Goal: Register for event/course

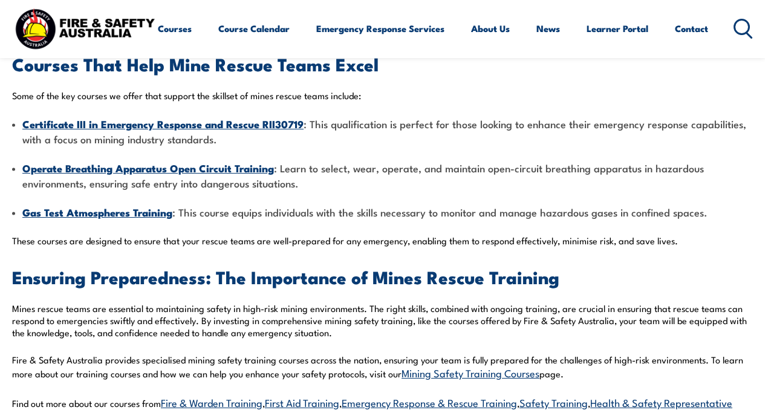
scroll to position [1577, 0]
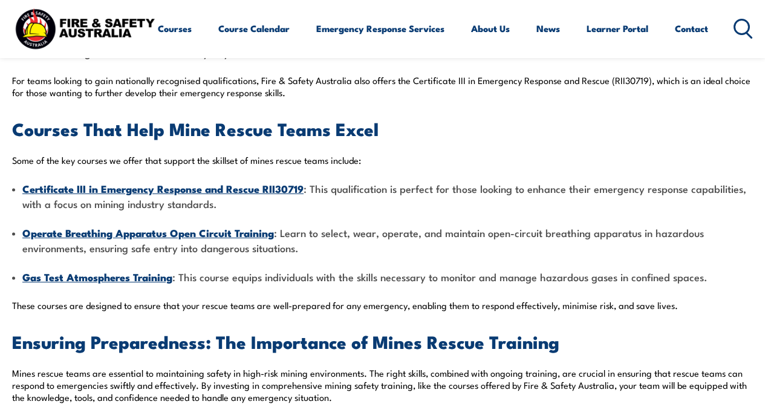
click at [149, 187] on strong "Certificate III in Emergency Response and Rescue RII30719" at bounding box center [162, 189] width 281 height 16
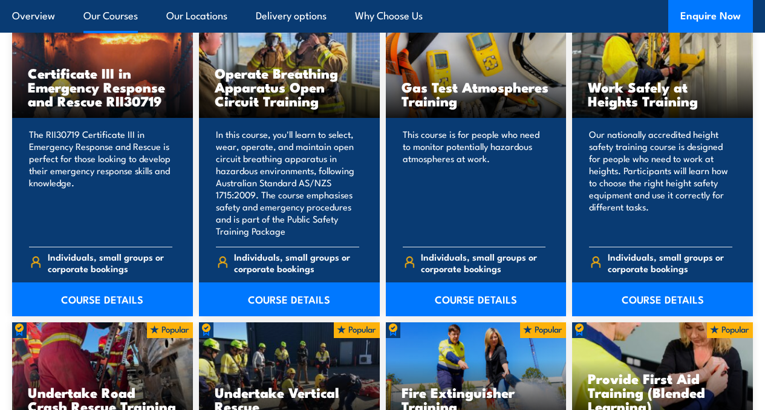
scroll to position [953, 0]
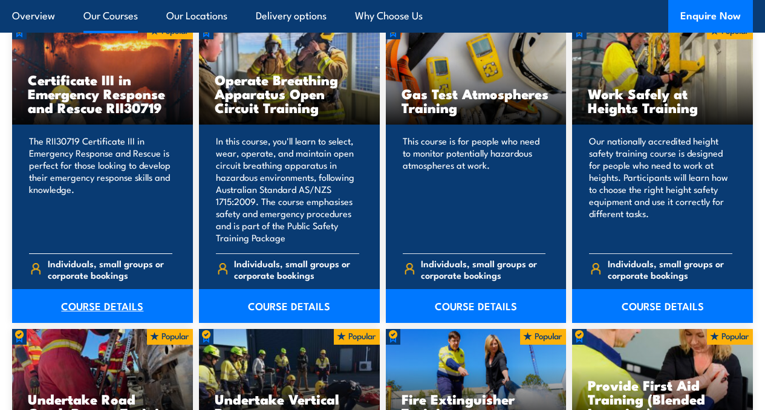
click at [105, 323] on link "COURSE DETAILS" at bounding box center [102, 306] width 181 height 34
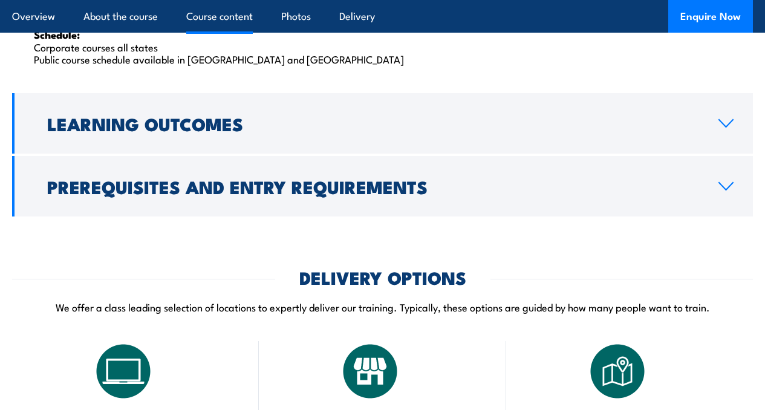
scroll to position [2074, 0]
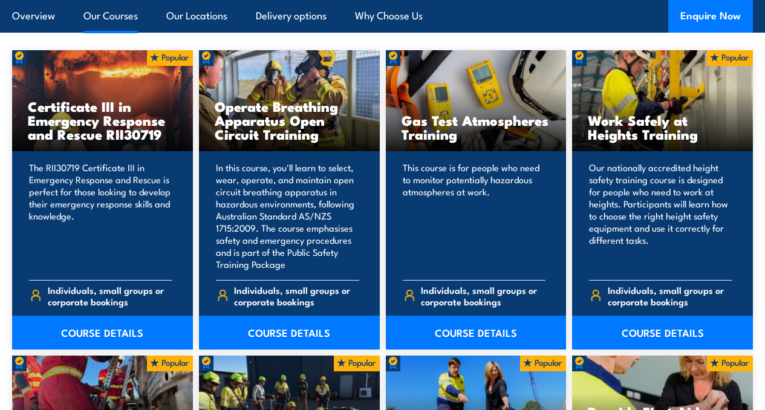
scroll to position [953, 0]
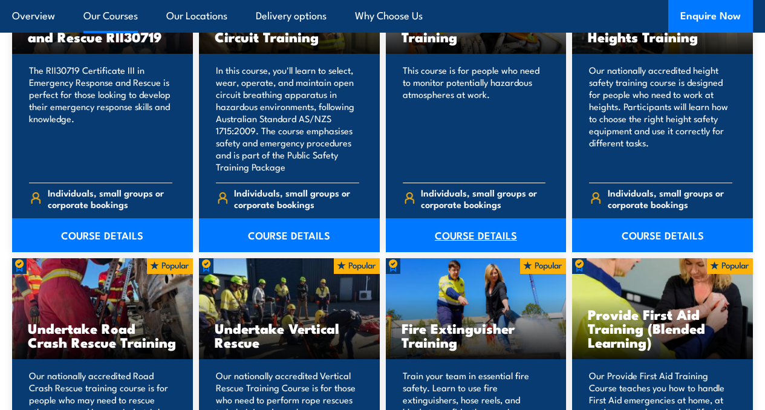
click at [463, 252] on link "COURSE DETAILS" at bounding box center [476, 235] width 181 height 34
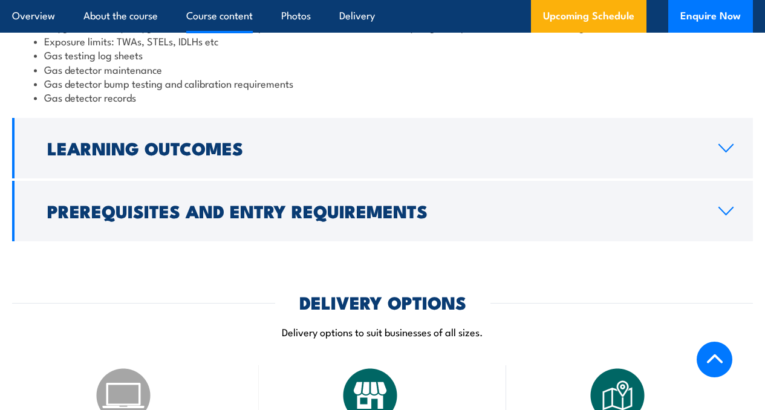
scroll to position [1215, 0]
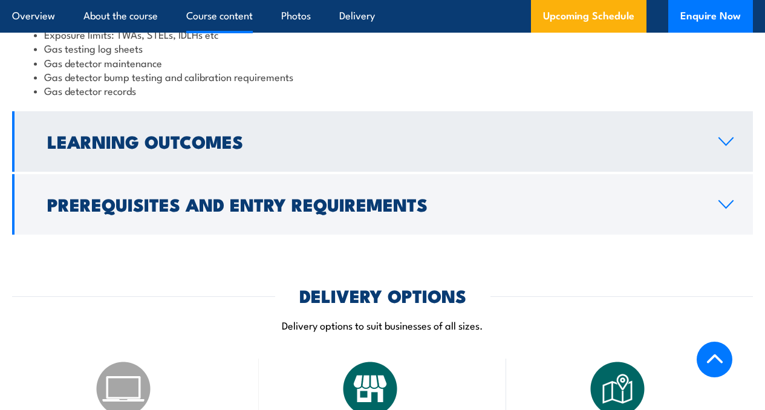
click at [718, 146] on icon at bounding box center [726, 142] width 16 height 10
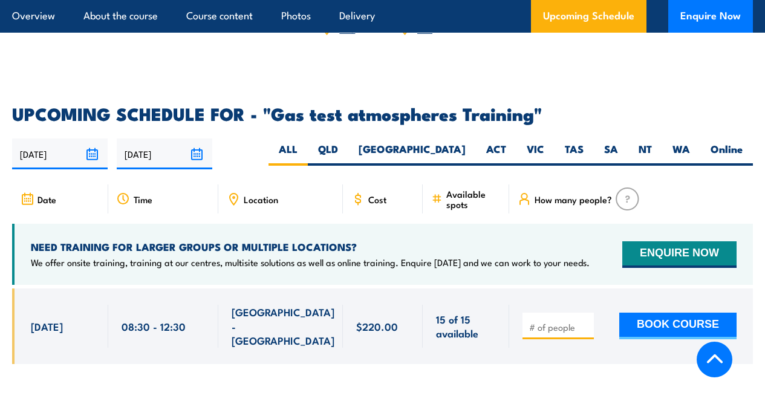
scroll to position [1769, 0]
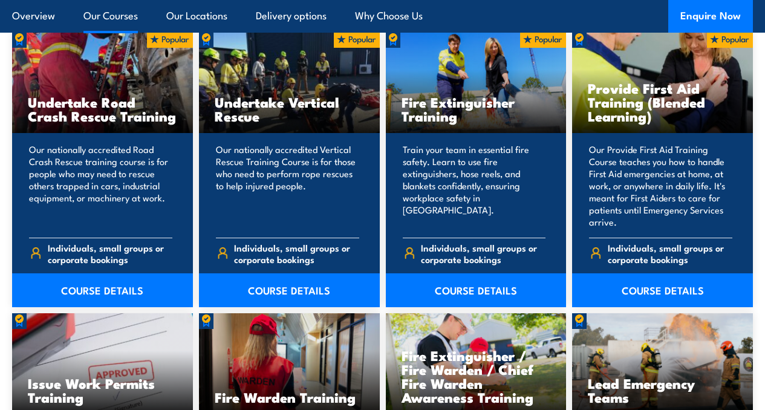
scroll to position [1446, 0]
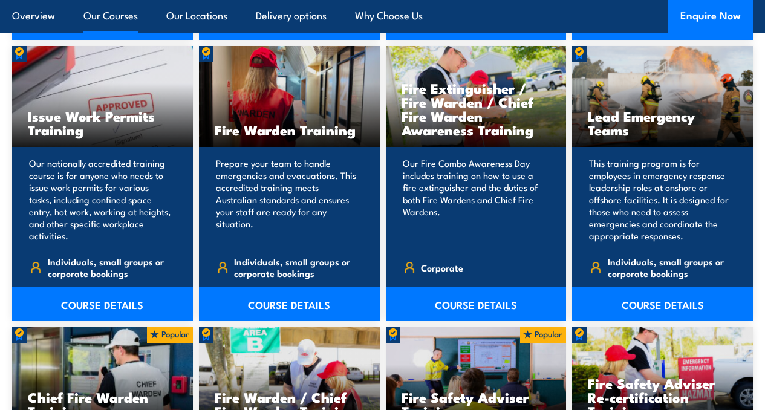
click at [285, 321] on link "COURSE DETAILS" at bounding box center [289, 304] width 181 height 34
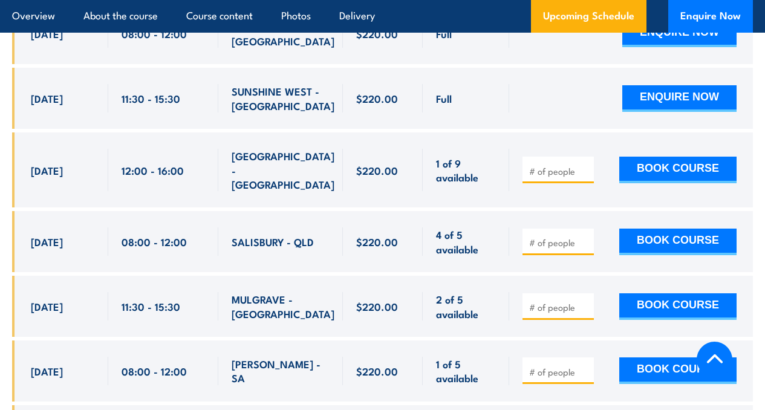
scroll to position [2047, 0]
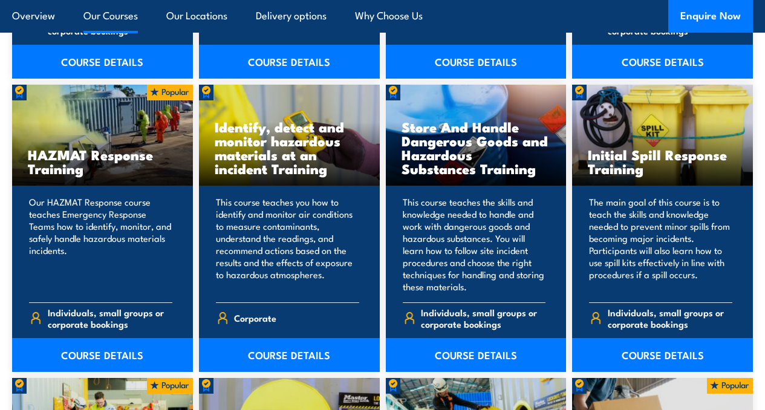
scroll to position [2690, 0]
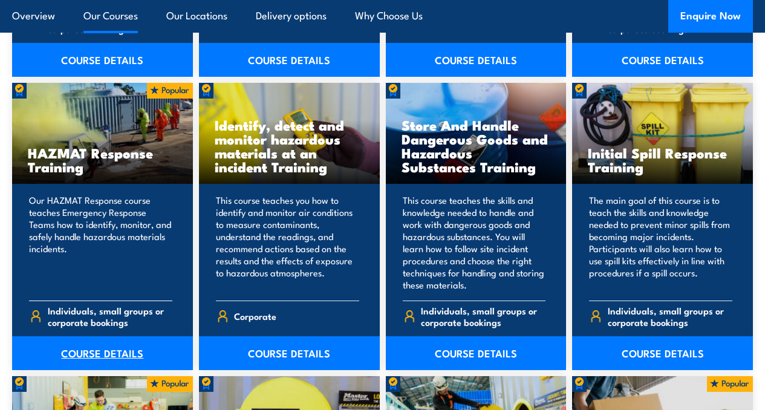
click at [123, 369] on link "COURSE DETAILS" at bounding box center [102, 353] width 181 height 34
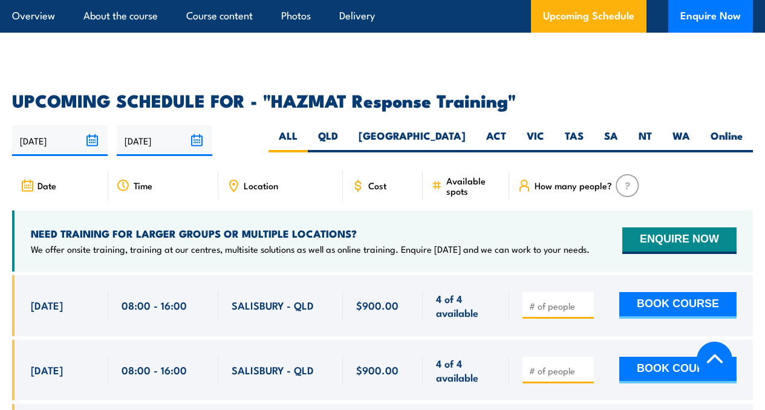
scroll to position [1692, 0]
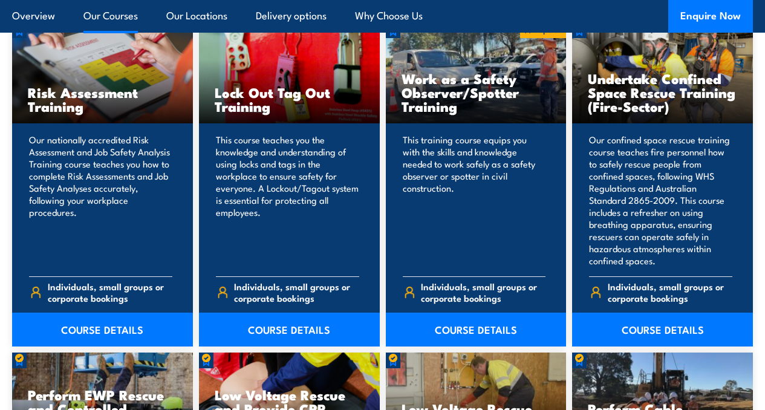
scroll to position [3306, 0]
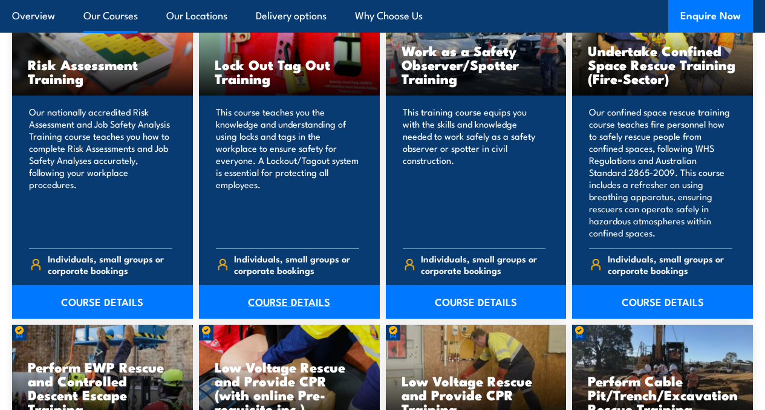
click at [284, 303] on link "COURSE DETAILS" at bounding box center [289, 302] width 181 height 34
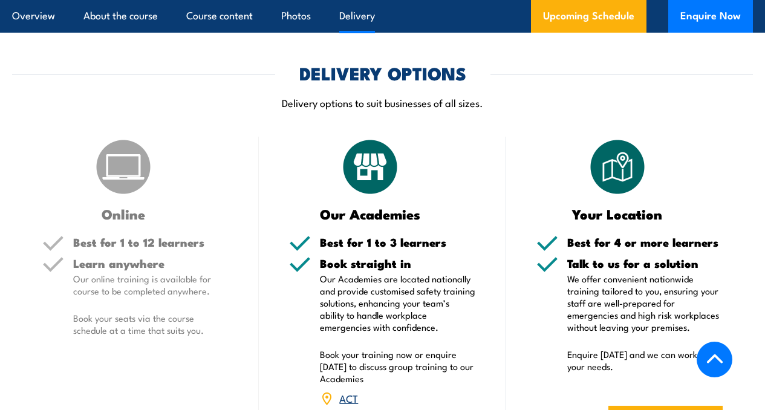
scroll to position [1628, 0]
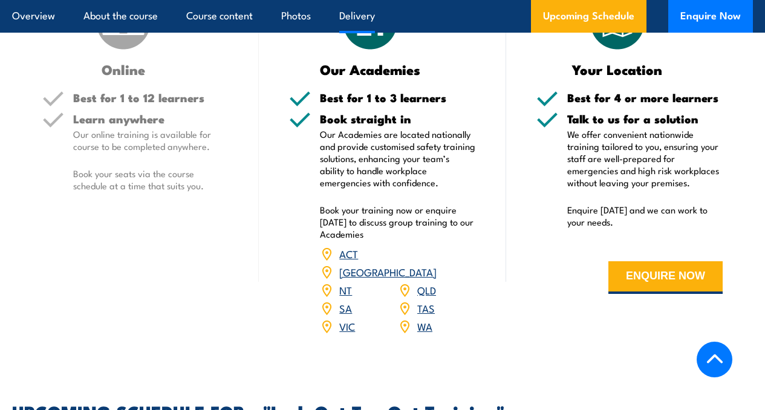
click at [127, 192] on p "Book your seats via the course schedule at a time that suits you." at bounding box center [150, 179] width 155 height 24
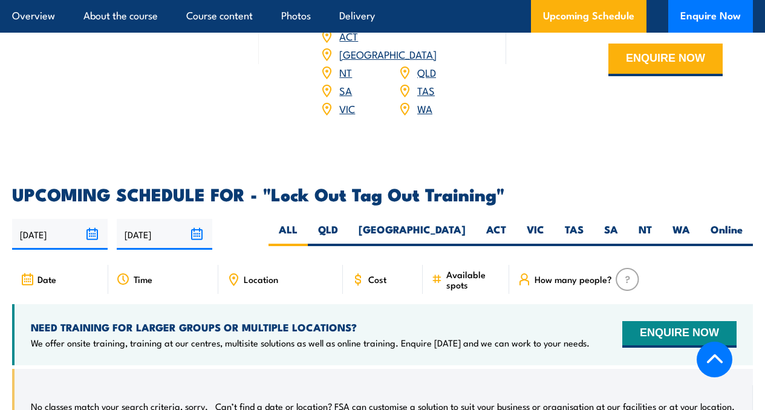
scroll to position [1848, 0]
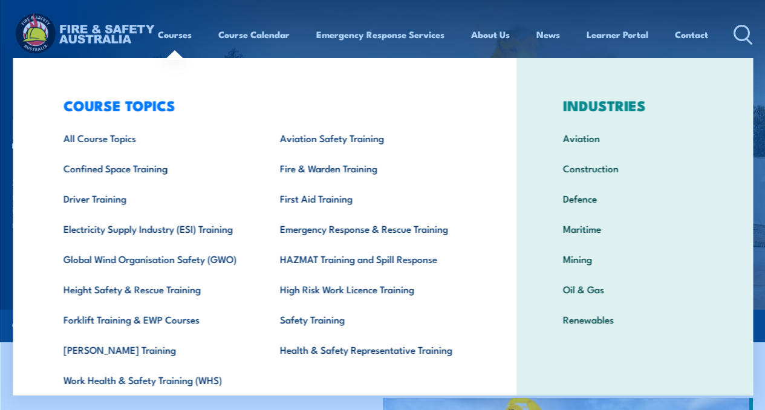
click at [22, 77] on div "COURSE TOPICS All Course Topics Aviation Safety Training Confined Space Trainin…" at bounding box center [264, 249] width 504 height 382
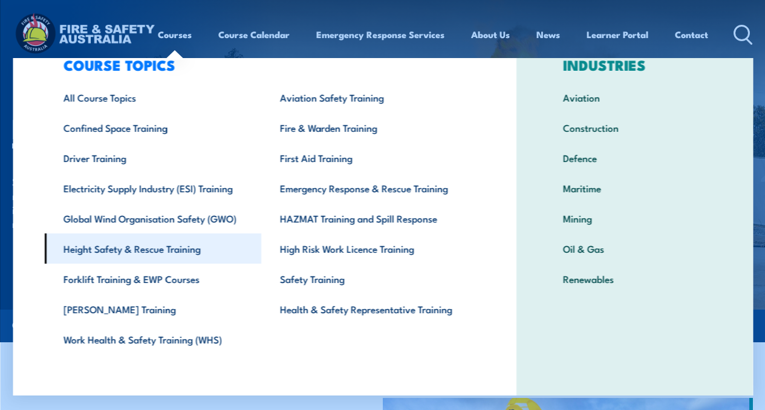
scroll to position [45, 0]
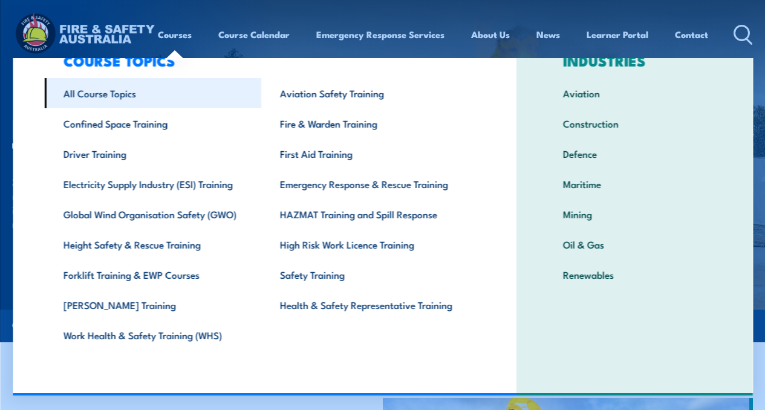
click at [125, 99] on link "All Course Topics" at bounding box center [152, 93] width 217 height 30
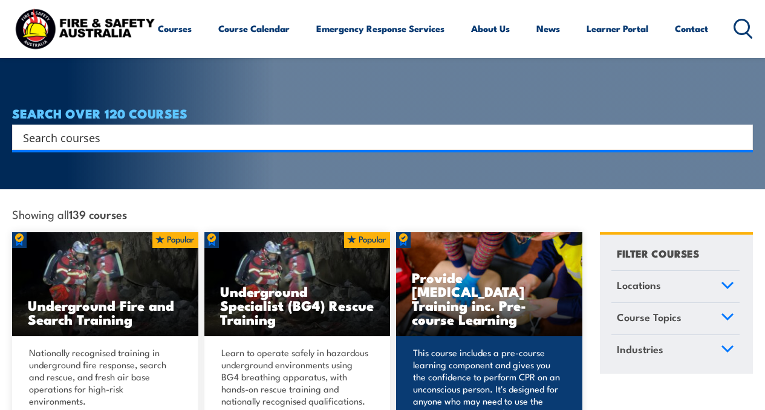
scroll to position [208, 0]
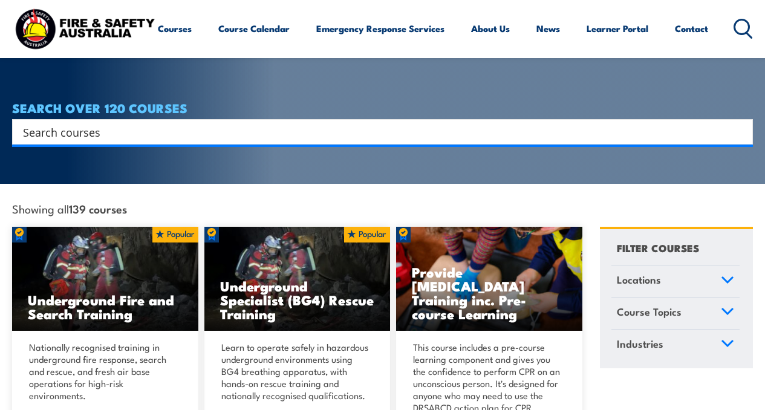
click at [724, 269] on link "Locations" at bounding box center [675, 280] width 128 height 31
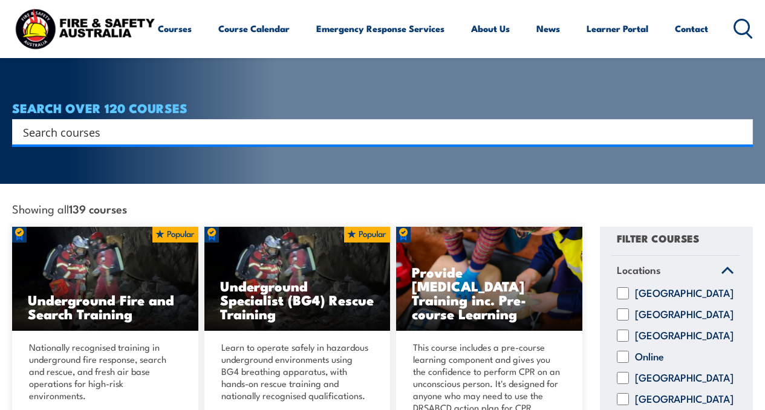
scroll to position [19, 0]
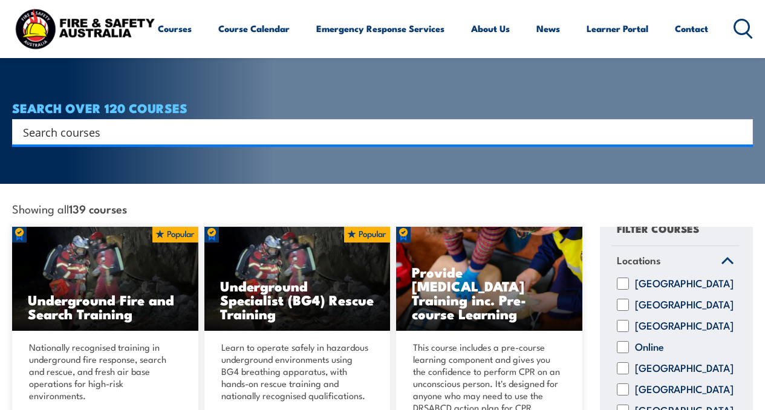
click at [620, 345] on input "Online" at bounding box center [623, 347] width 12 height 12
checkbox input "true"
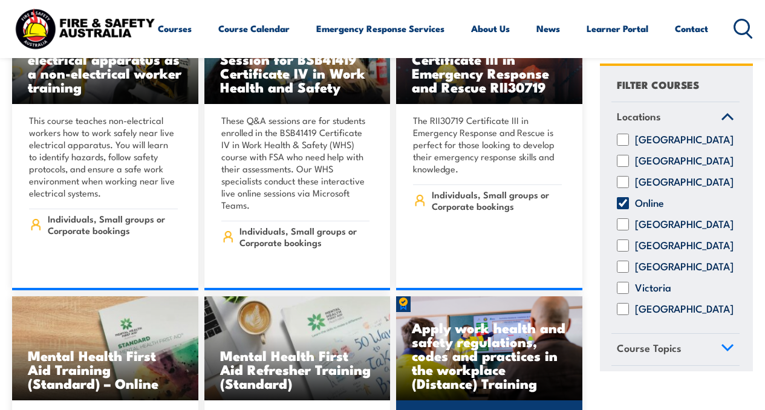
scroll to position [272, 0]
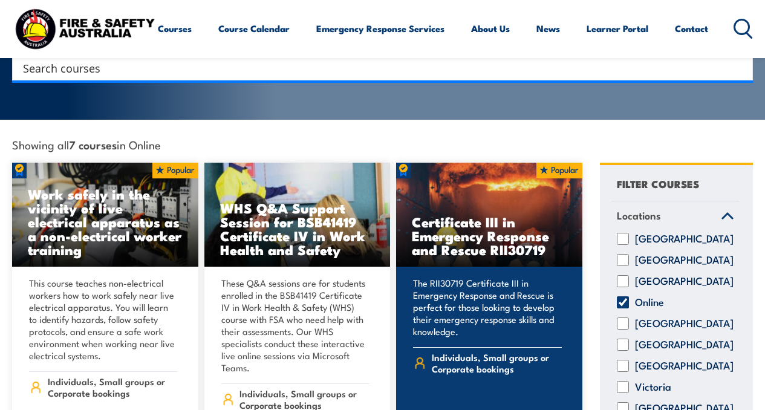
click at [540, 181] on img at bounding box center [489, 215] width 186 height 104
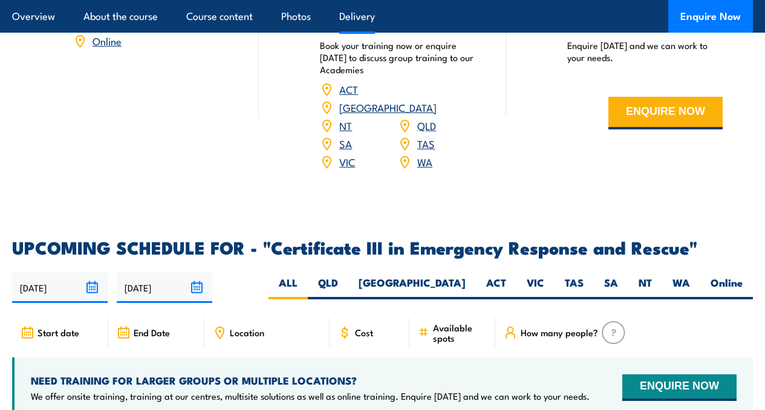
scroll to position [2451, 0]
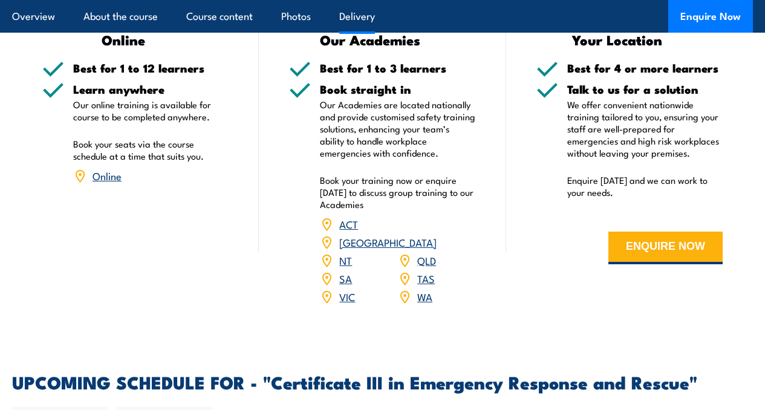
click at [106, 183] on link "Online" at bounding box center [107, 175] width 29 height 15
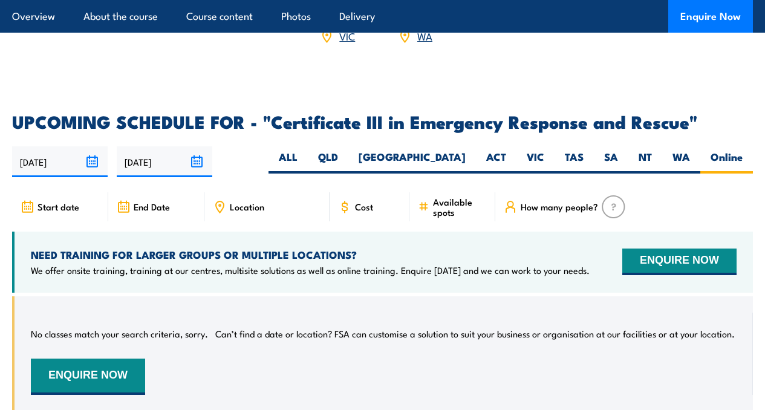
scroll to position [2667, 0]
